Goal: Transaction & Acquisition: Purchase product/service

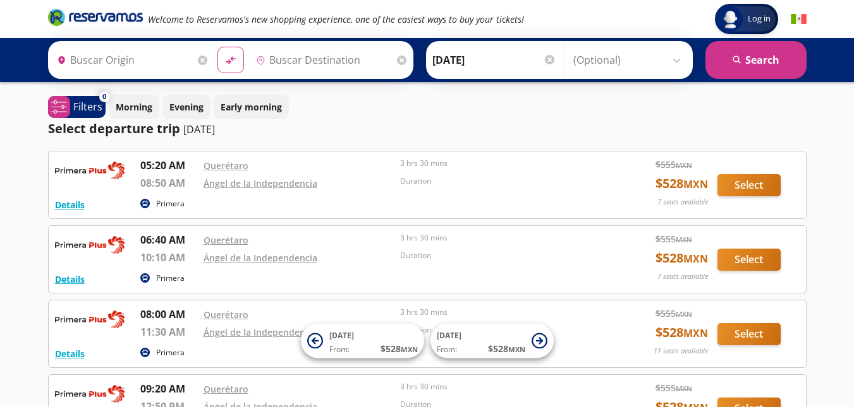
type input "Santiago de Querétaro, [GEOGRAPHIC_DATA]"
type input "Ángel de La Independencia, [GEOGRAPHIC_DATA]"
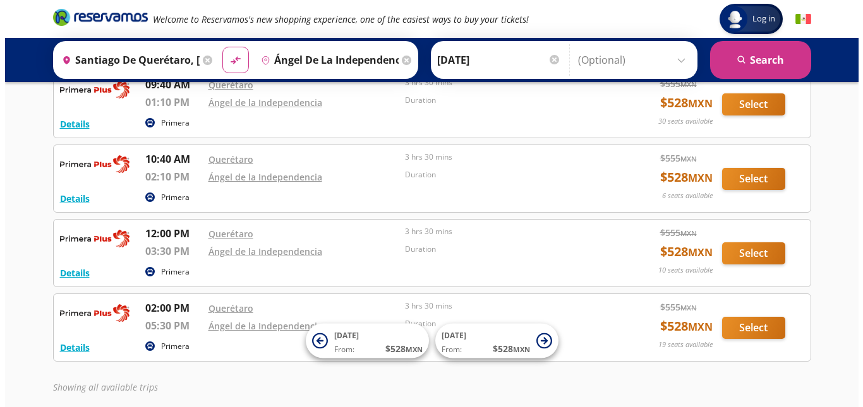
scroll to position [435, 0]
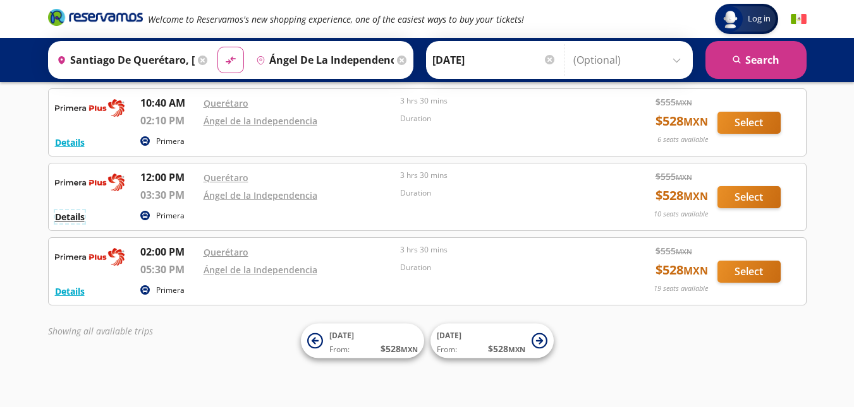
click at [74, 220] on button "Details" at bounding box center [70, 216] width 30 height 13
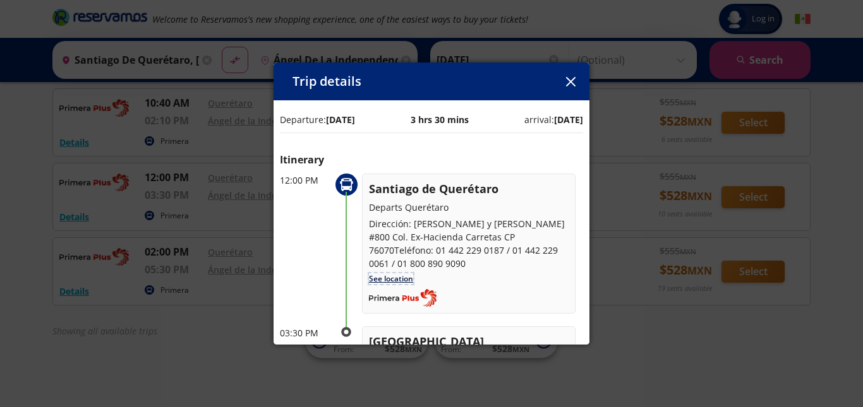
click at [387, 274] on link "See location" at bounding box center [391, 279] width 44 height 11
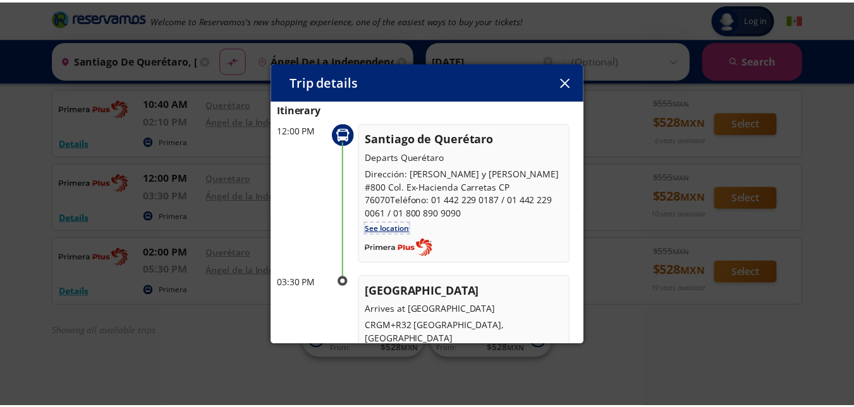
scroll to position [126, 0]
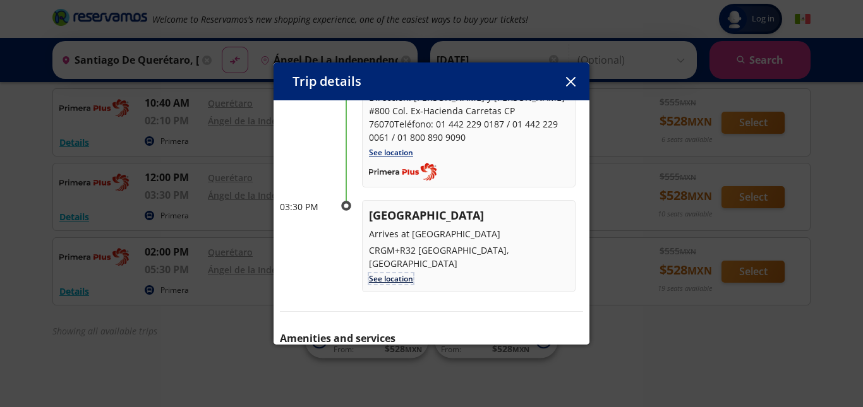
click at [386, 274] on link "See location" at bounding box center [391, 279] width 44 height 11
click at [574, 85] on icon "button" at bounding box center [569, 81] width 9 height 9
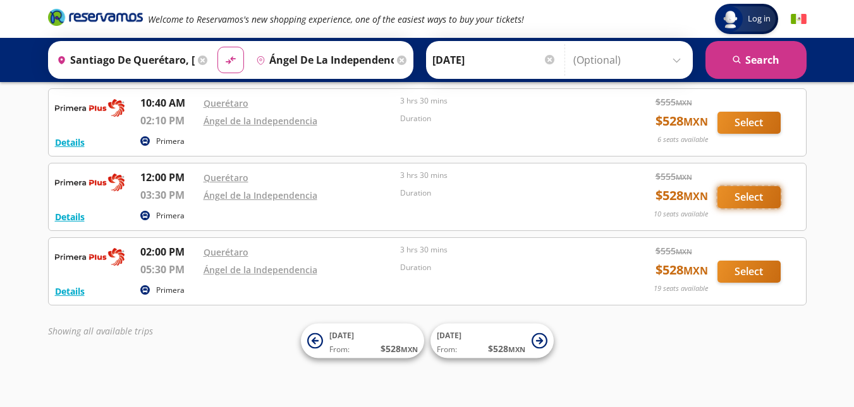
click at [745, 200] on button "Select" at bounding box center [748, 197] width 63 height 22
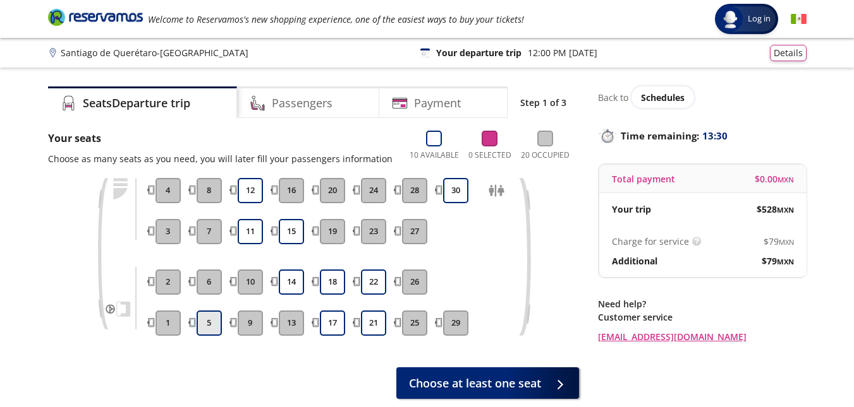
click at [205, 330] on button "5" at bounding box center [208, 323] width 25 height 25
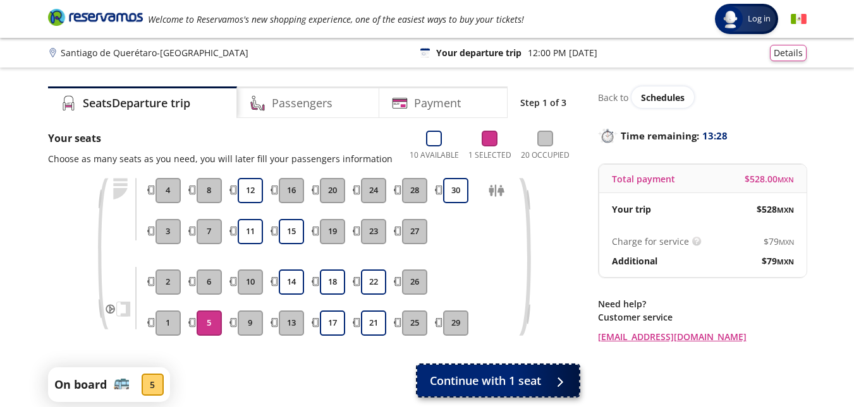
click at [497, 383] on span "Continue with 1 seat" at bounding box center [485, 381] width 111 height 17
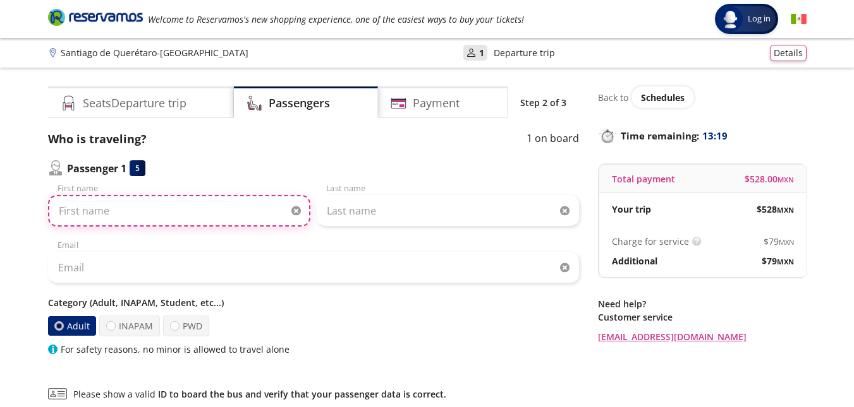
click at [85, 214] on input "First name" at bounding box center [179, 211] width 262 height 32
type input "m"
type input "[PERSON_NAME]"
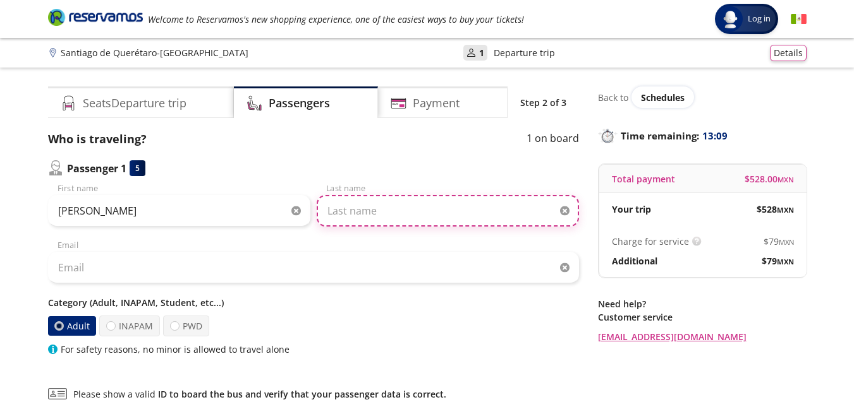
click at [349, 208] on input "Last name" at bounding box center [448, 211] width 262 height 32
type input "[PERSON_NAME]"
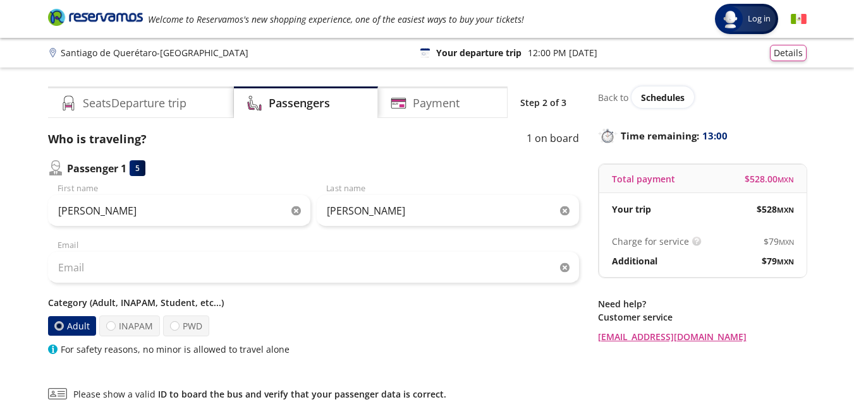
click at [107, 245] on div "Email" at bounding box center [313, 261] width 531 height 44
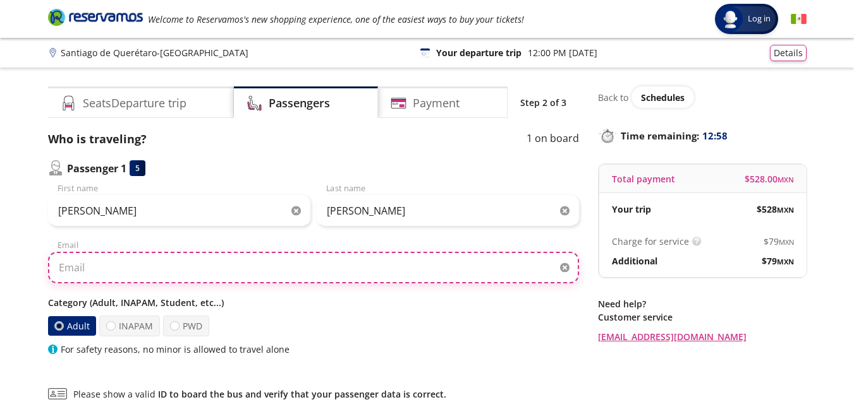
click at [73, 269] on input "Email" at bounding box center [313, 268] width 531 height 32
type input "[EMAIL_ADDRESS][DOMAIN_NAME]"
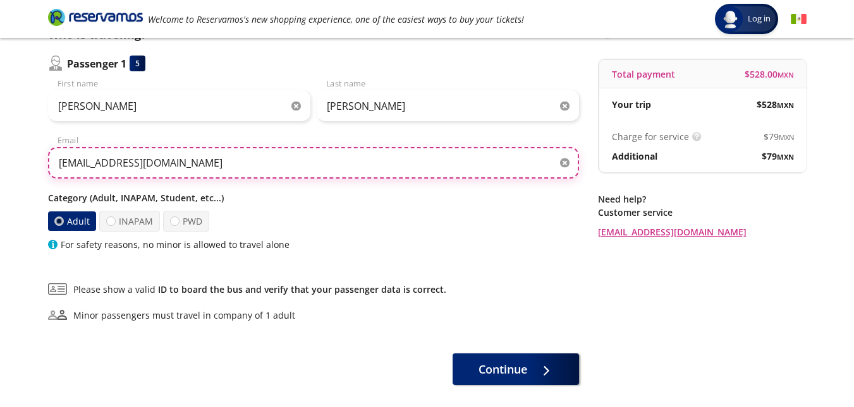
scroll to position [165, 0]
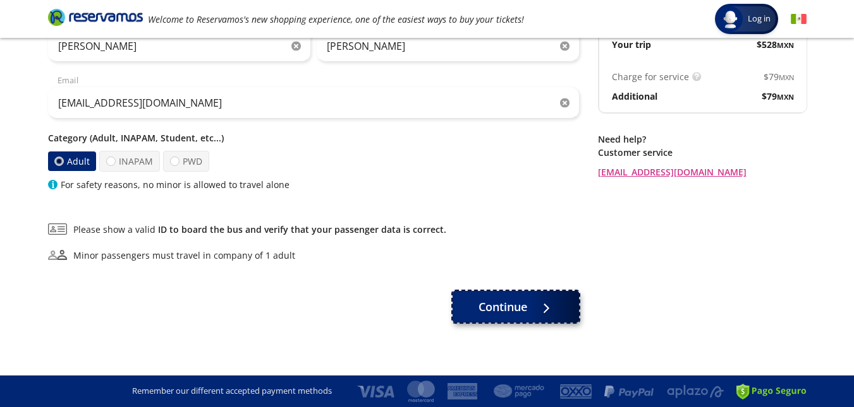
click at [530, 298] on button "Continue" at bounding box center [515, 307] width 126 height 32
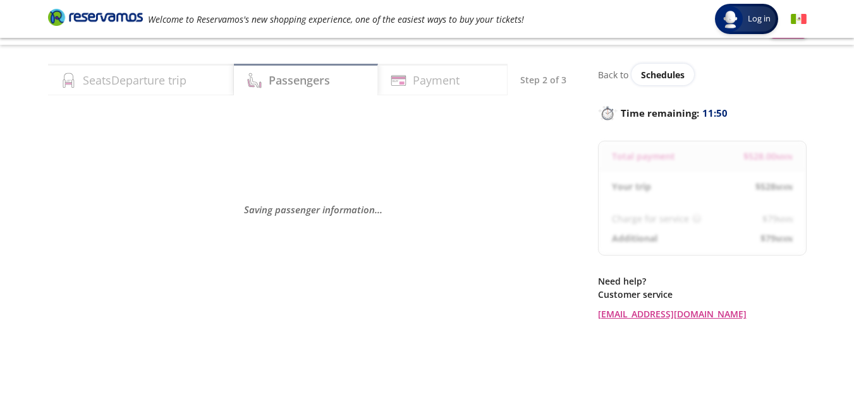
scroll to position [0, 0]
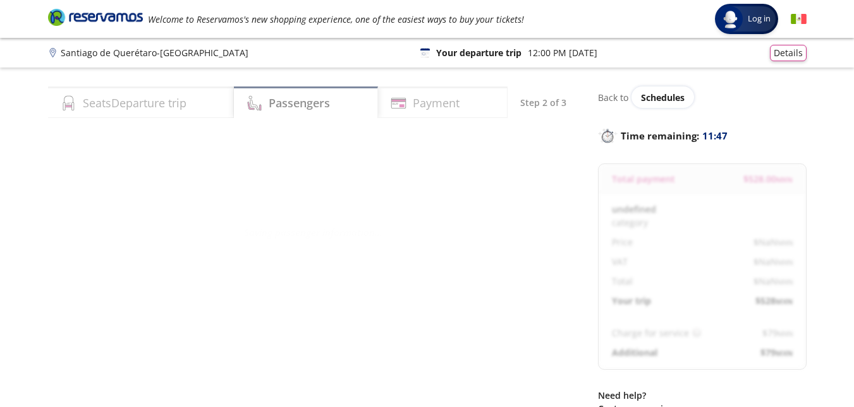
select select "MX"
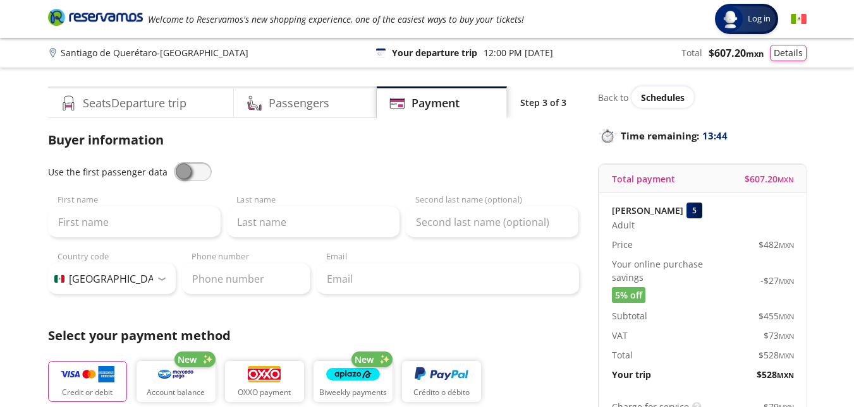
click at [195, 174] on span at bounding box center [193, 171] width 38 height 19
click at [174, 162] on input "checkbox" at bounding box center [174, 162] width 0 height 0
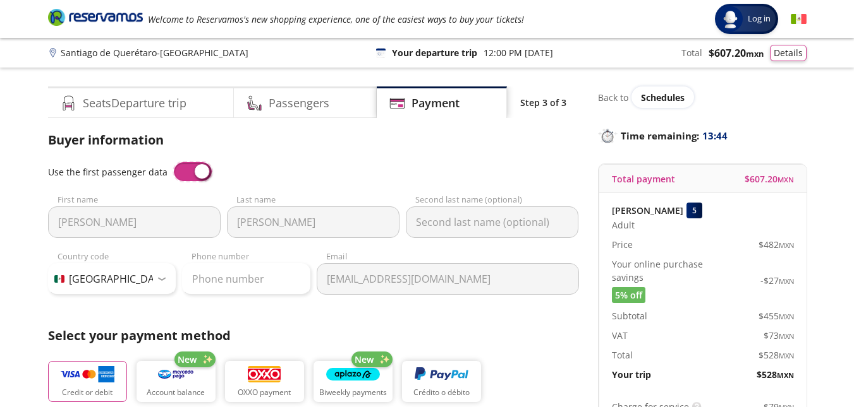
type input "[PERSON_NAME]"
type input "[EMAIL_ADDRESS][DOMAIN_NAME]"
click at [206, 276] on input "Phone number" at bounding box center [246, 279] width 128 height 32
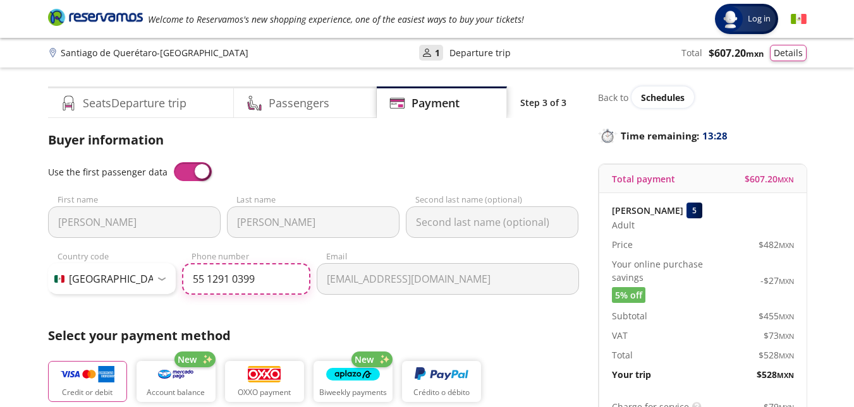
type input "55 1291 0399"
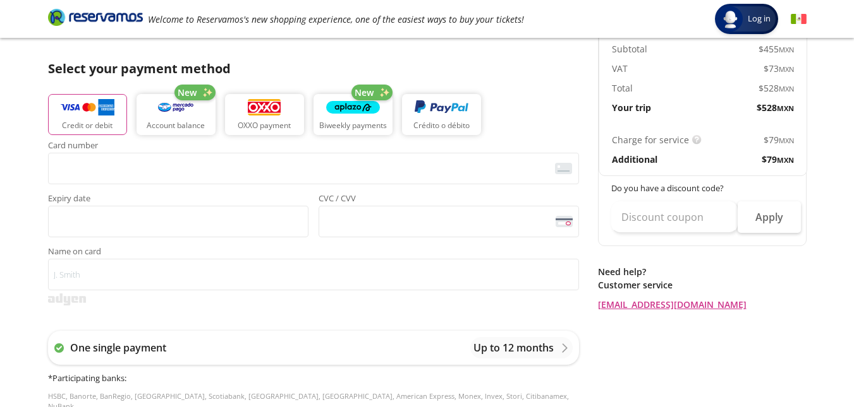
scroll to position [253, 0]
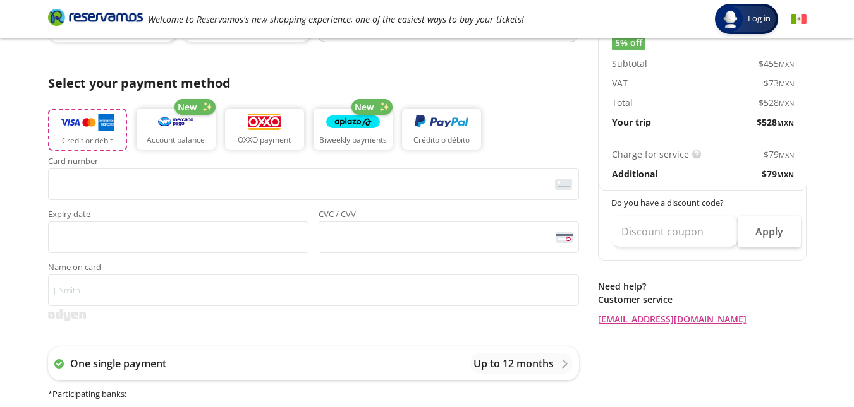
click at [109, 125] on img "button" at bounding box center [88, 122] width 54 height 19
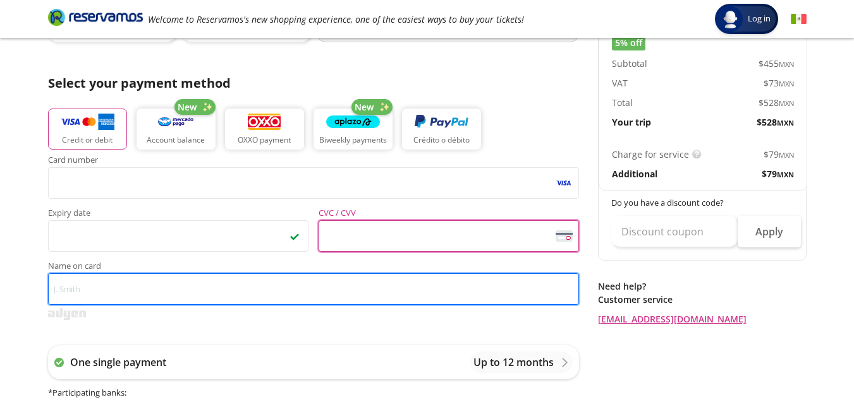
click at [140, 297] on input "Name on card" at bounding box center [313, 290] width 531 height 32
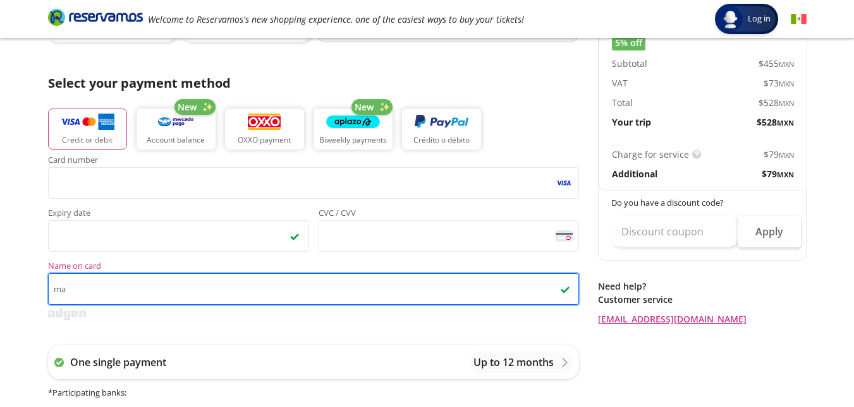
type input "m"
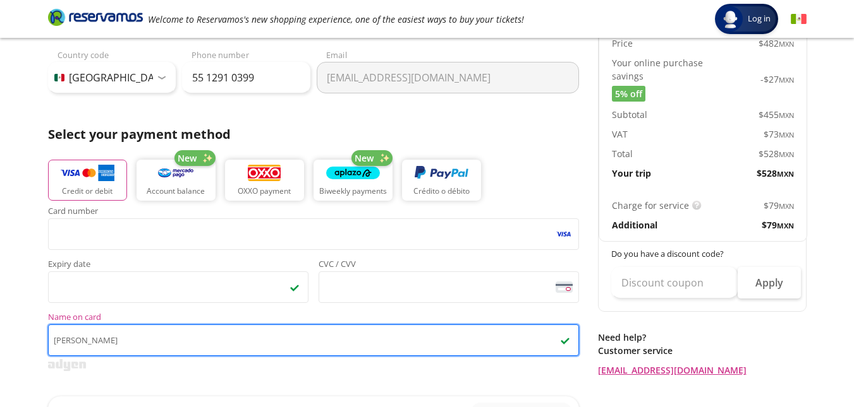
scroll to position [187, 0]
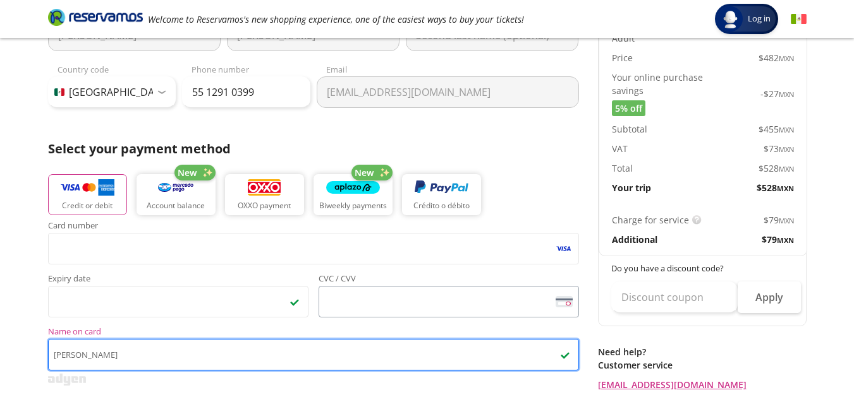
type input "[PERSON_NAME]"
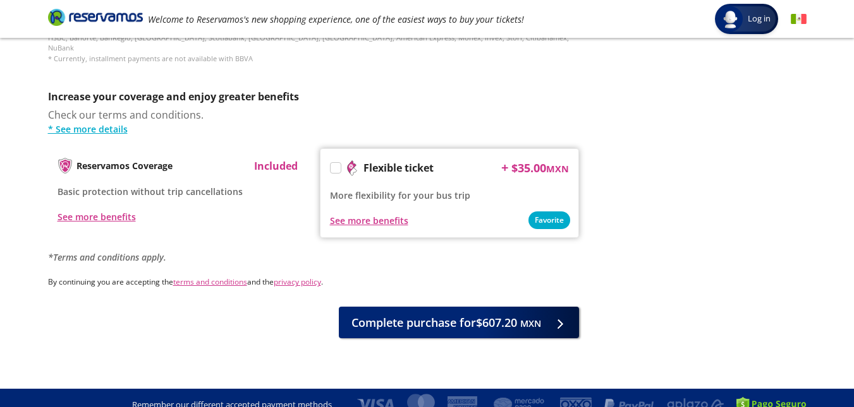
scroll to position [629, 0]
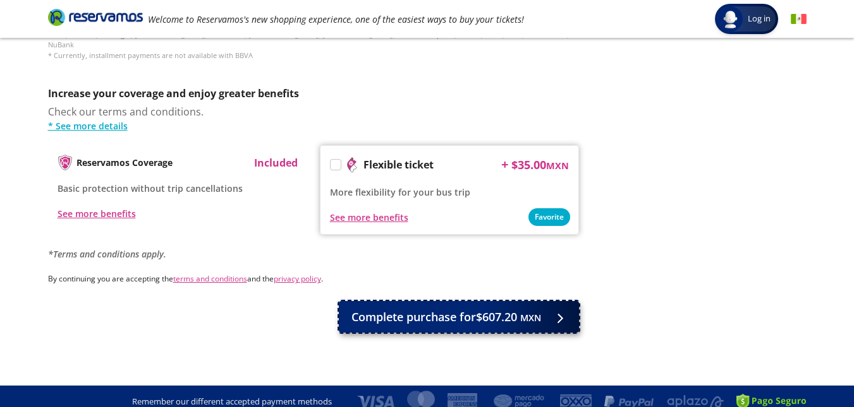
click at [473, 309] on span "Complete purchase for $607.20 MXN" at bounding box center [446, 317] width 190 height 17
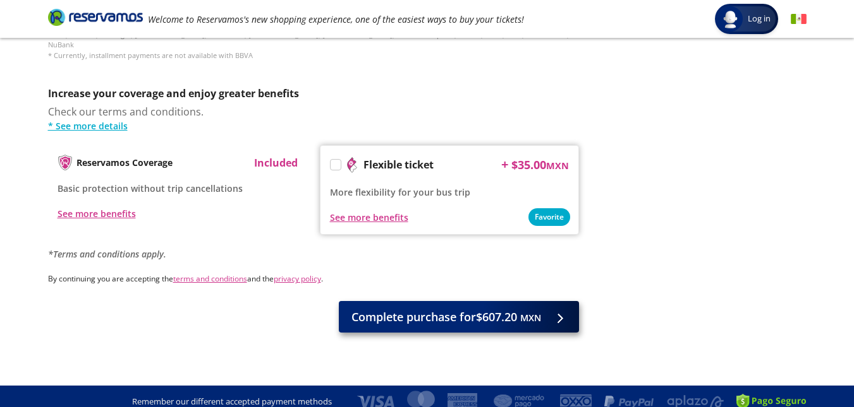
scroll to position [0, 0]
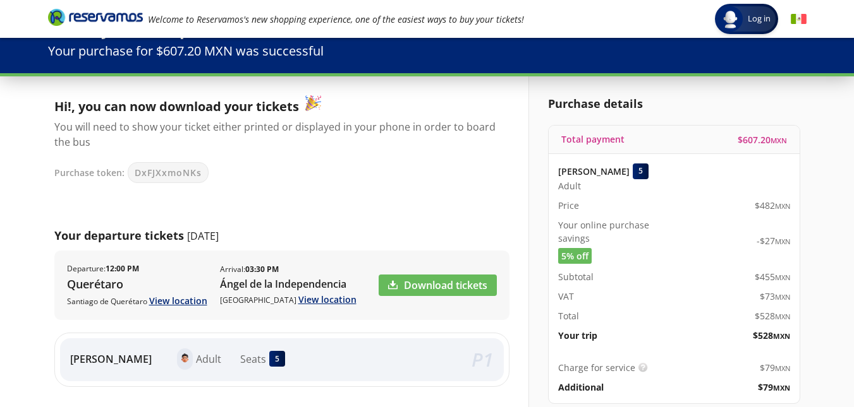
scroll to position [63, 0]
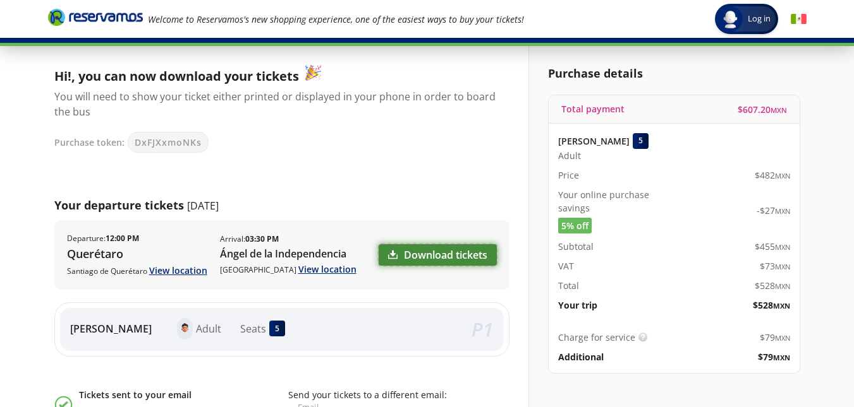
click at [447, 261] on link "Download tickets" at bounding box center [437, 254] width 118 height 21
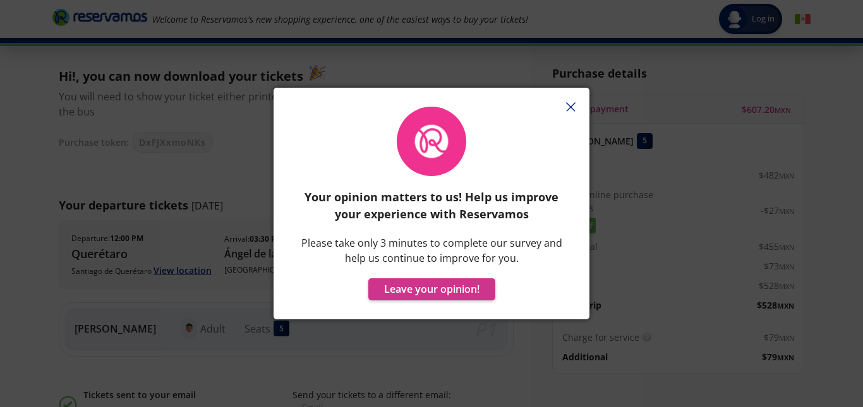
click at [570, 107] on line "button" at bounding box center [571, 107] width 8 height 8
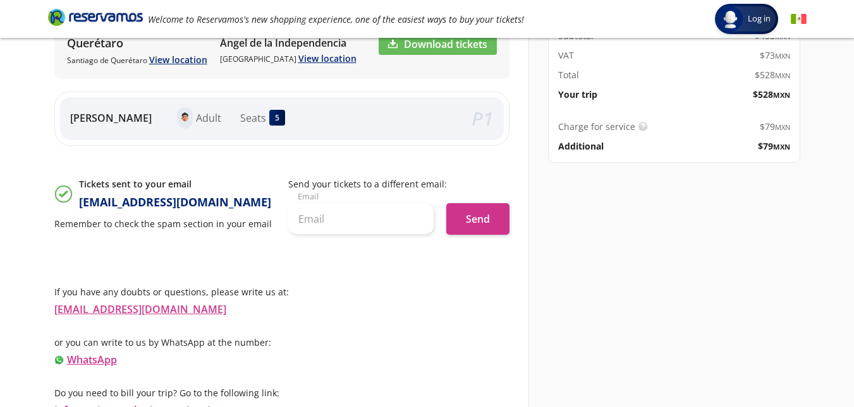
scroll to position [285, 0]
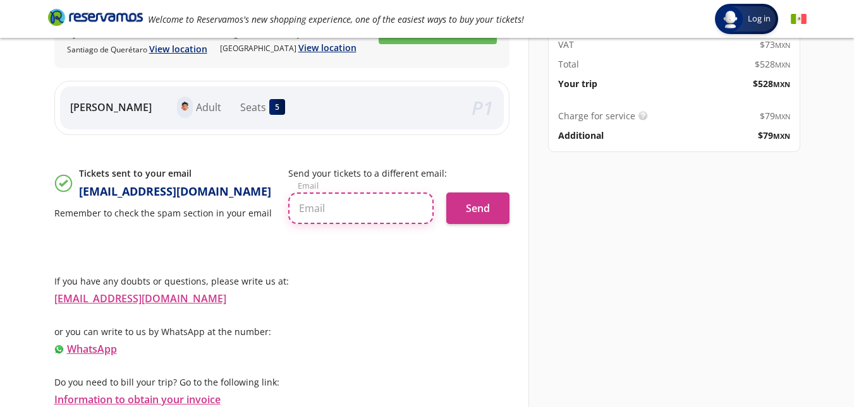
click at [319, 214] on input "text" at bounding box center [360, 209] width 145 height 32
type input "[EMAIL_ADDRESS][DOMAIN_NAME]"
click at [421, 210] on input "[EMAIL_ADDRESS][DOMAIN_NAME]" at bounding box center [360, 209] width 145 height 32
click at [400, 238] on div "Hi!, you can now download your tickets You will need to show your ticket either…" at bounding box center [281, 125] width 455 height 565
click at [294, 210] on input "[EMAIL_ADDRESS][DOMAIN_NAME]" at bounding box center [360, 209] width 145 height 32
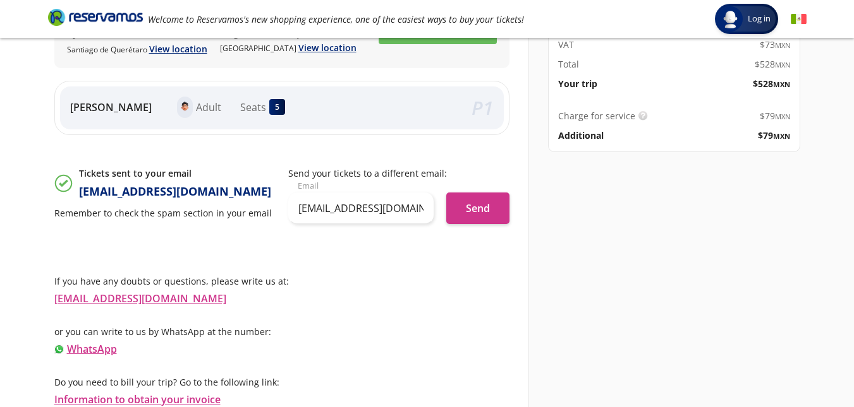
click at [436, 240] on div "Hi!, you can now download your tickets You will need to show your ticket either…" at bounding box center [281, 125] width 455 height 565
click at [474, 214] on button "Send" at bounding box center [477, 209] width 63 height 32
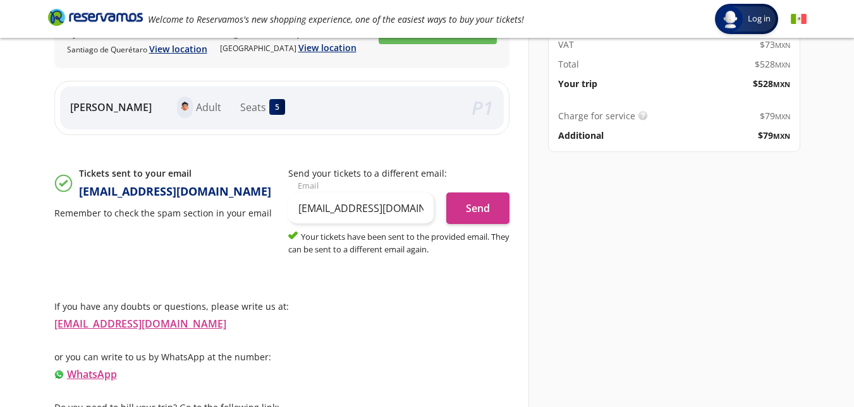
click at [438, 212] on div "[EMAIL_ADDRESS][DOMAIN_NAME] Email Send" at bounding box center [398, 202] width 221 height 45
click at [428, 210] on input "[EMAIL_ADDRESS][DOMAIN_NAME]" at bounding box center [360, 209] width 145 height 32
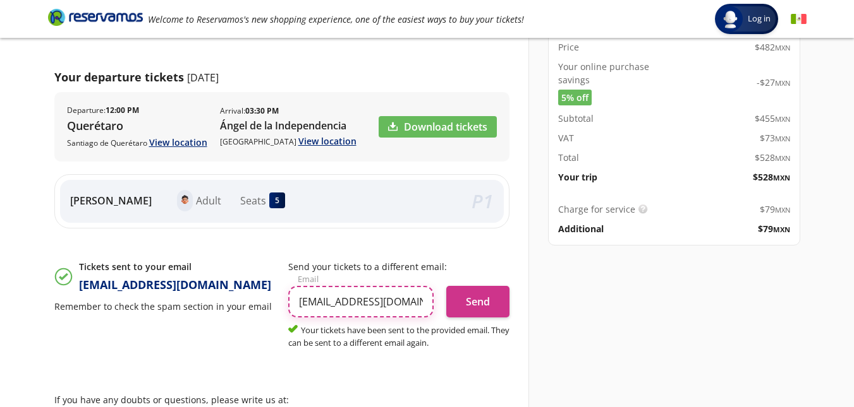
scroll to position [310, 0]
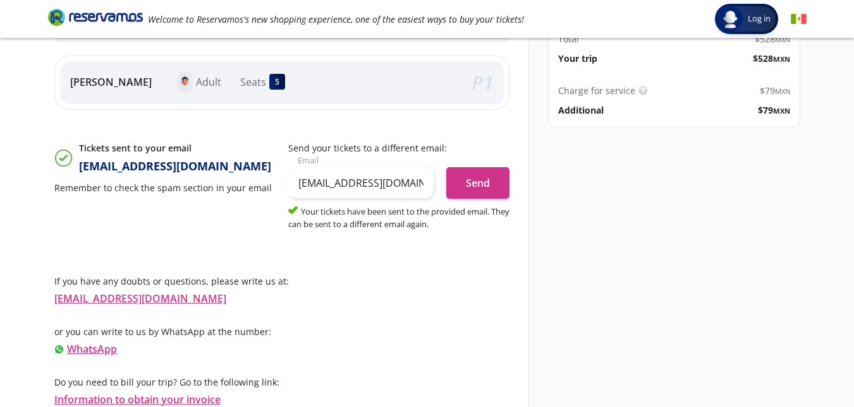
click at [512, 300] on div "Hi!, you can now download your tickets You will need to show your ticket either…" at bounding box center [288, 103] width 480 height 609
